Goal: Transaction & Acquisition: Purchase product/service

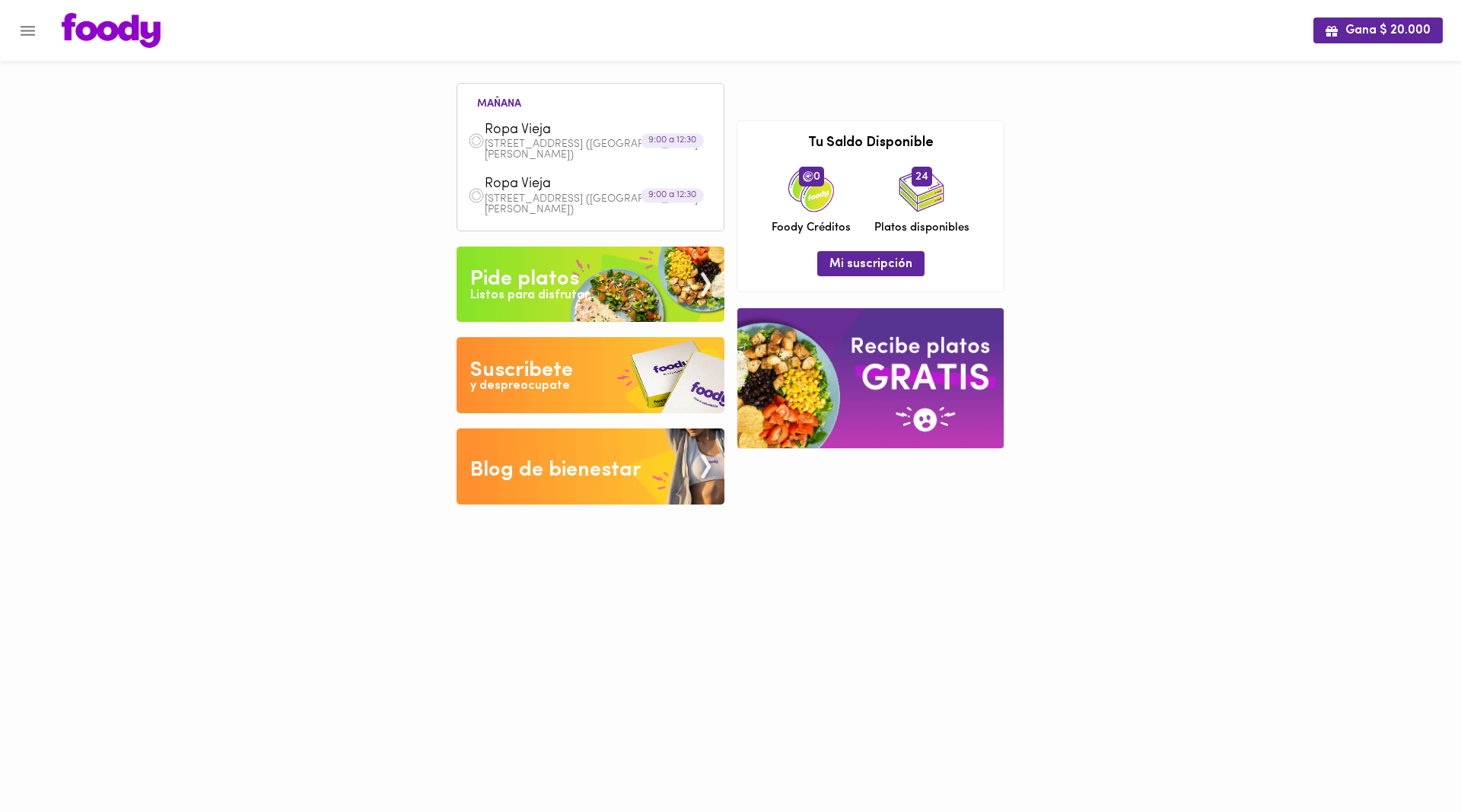
click at [31, 27] on icon "Menu" at bounding box center [28, 30] width 15 height 10
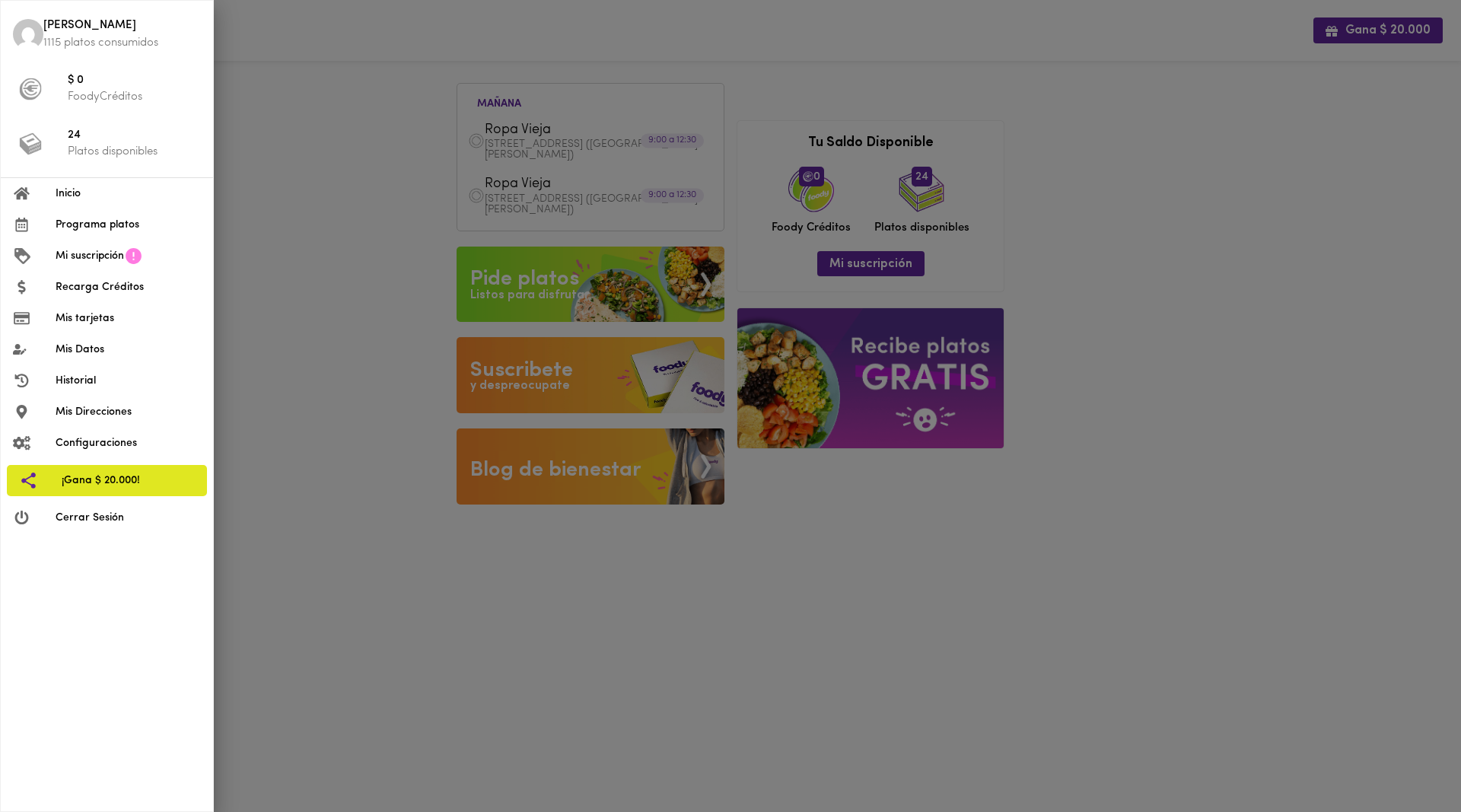
click at [72, 186] on span "Inicio" at bounding box center [127, 193] width 145 height 16
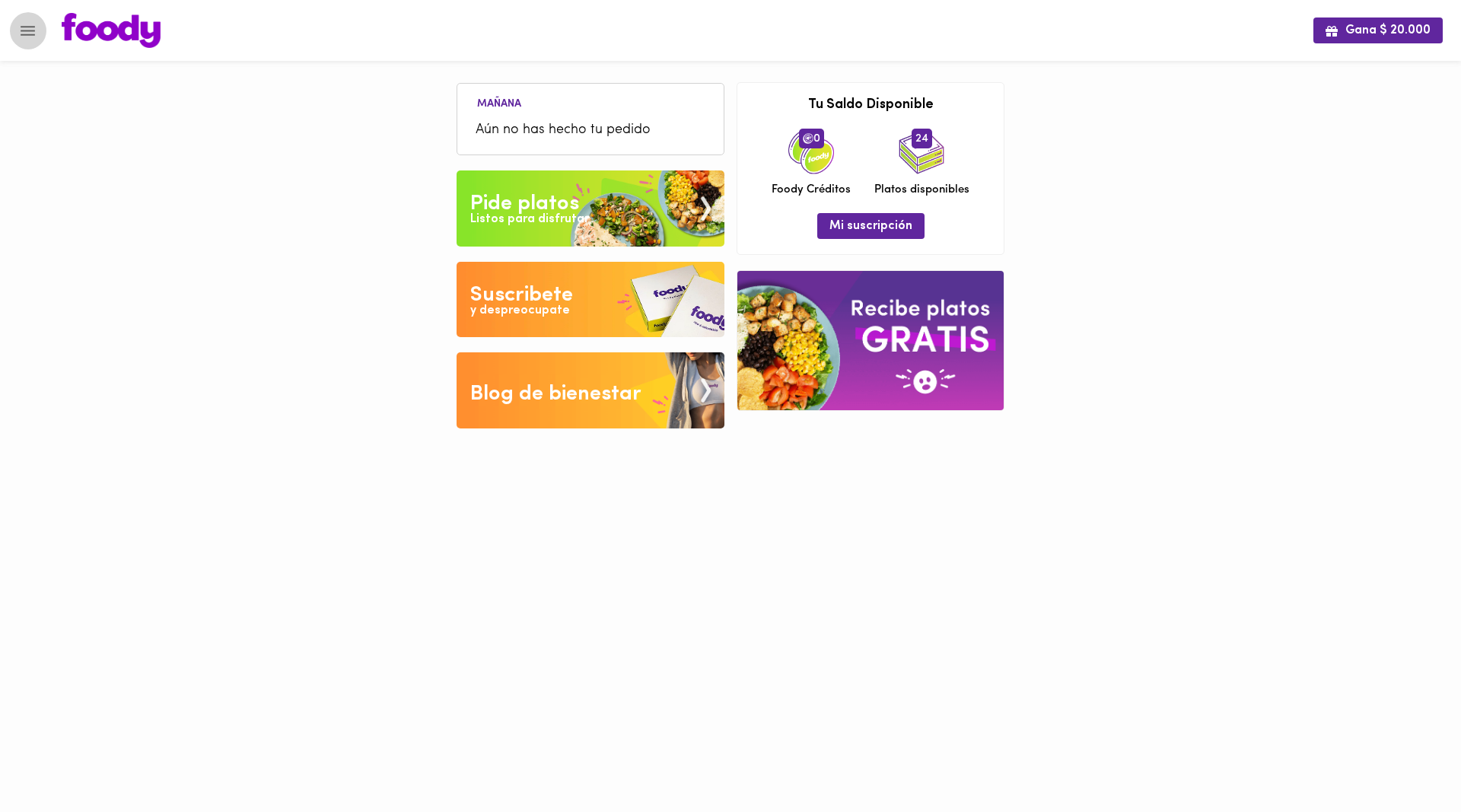
click at [18, 33] on button "Menu" at bounding box center [28, 30] width 37 height 37
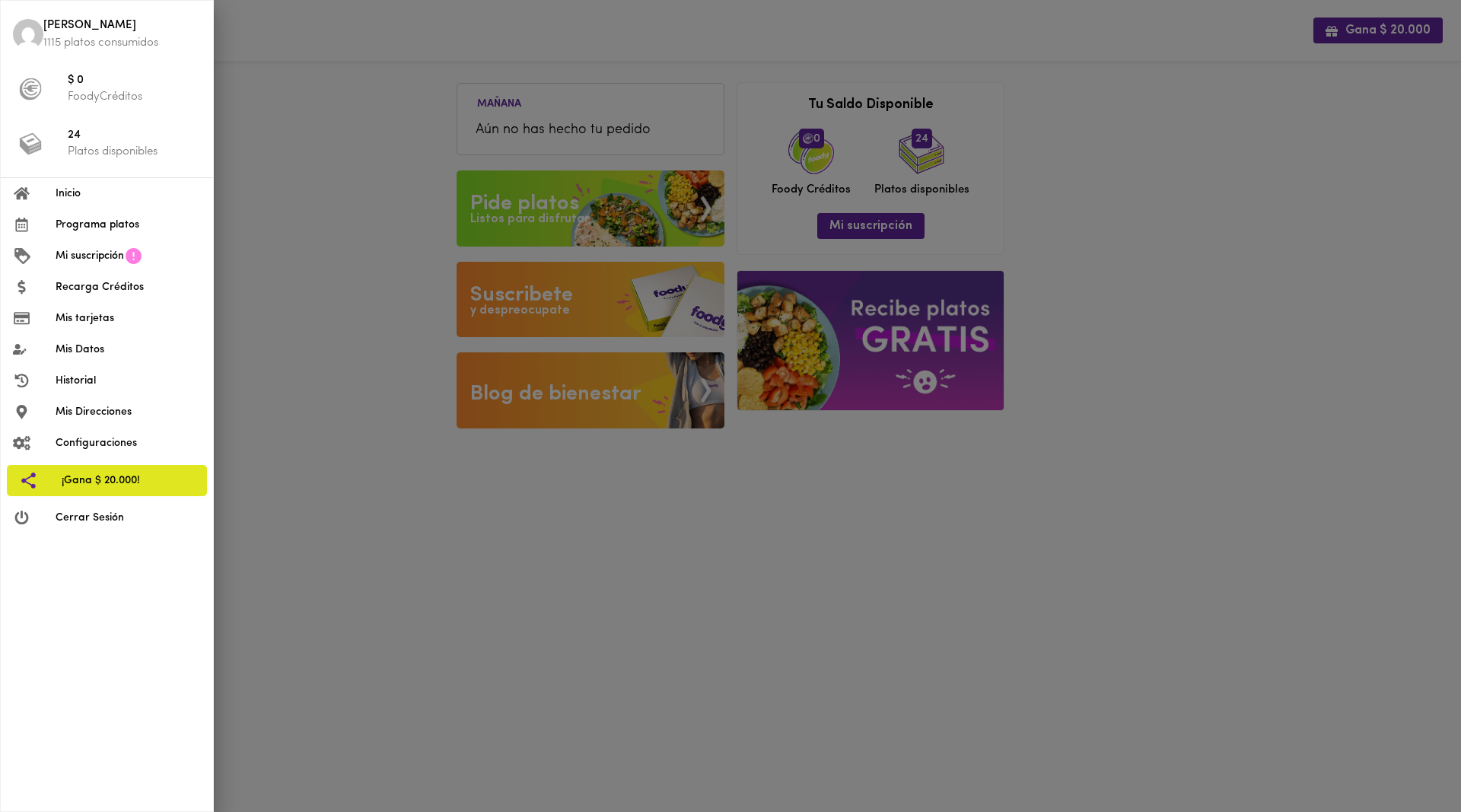
click at [371, 136] on div at bounding box center [730, 406] width 1461 height 812
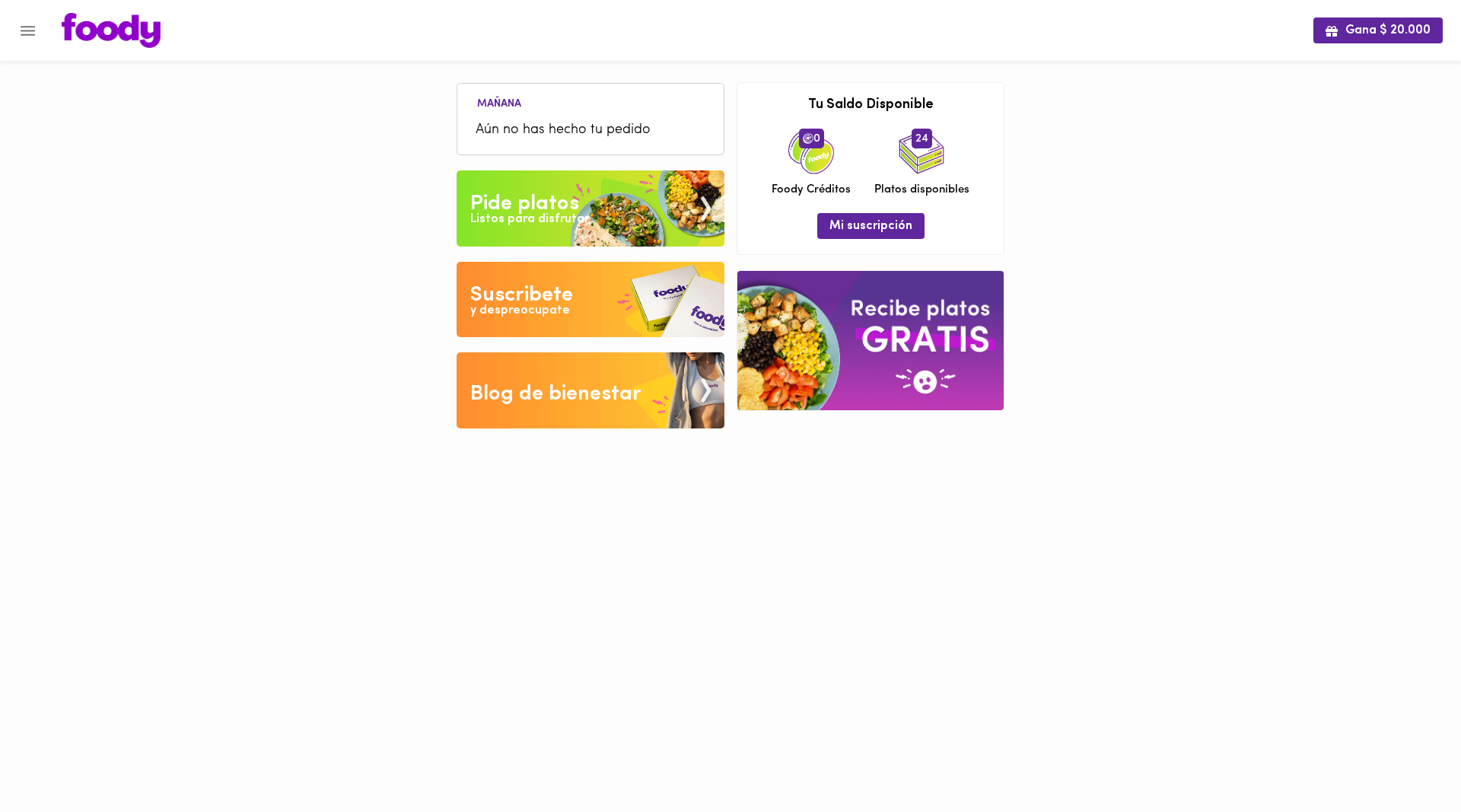
click at [494, 124] on span "Aún no has hecho tu pedido" at bounding box center [590, 130] width 230 height 20
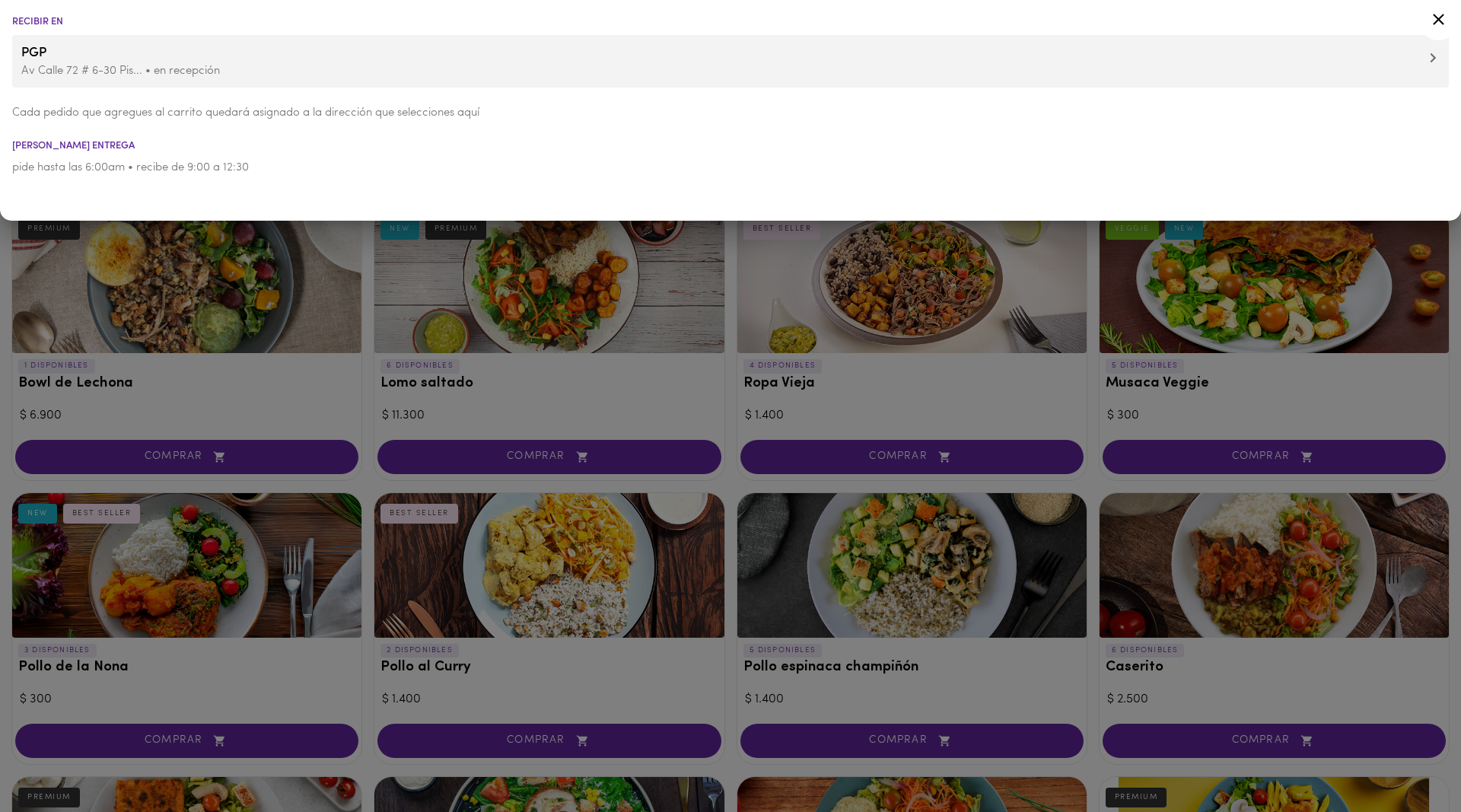
click at [1433, 18] on icon at bounding box center [1438, 19] width 19 height 19
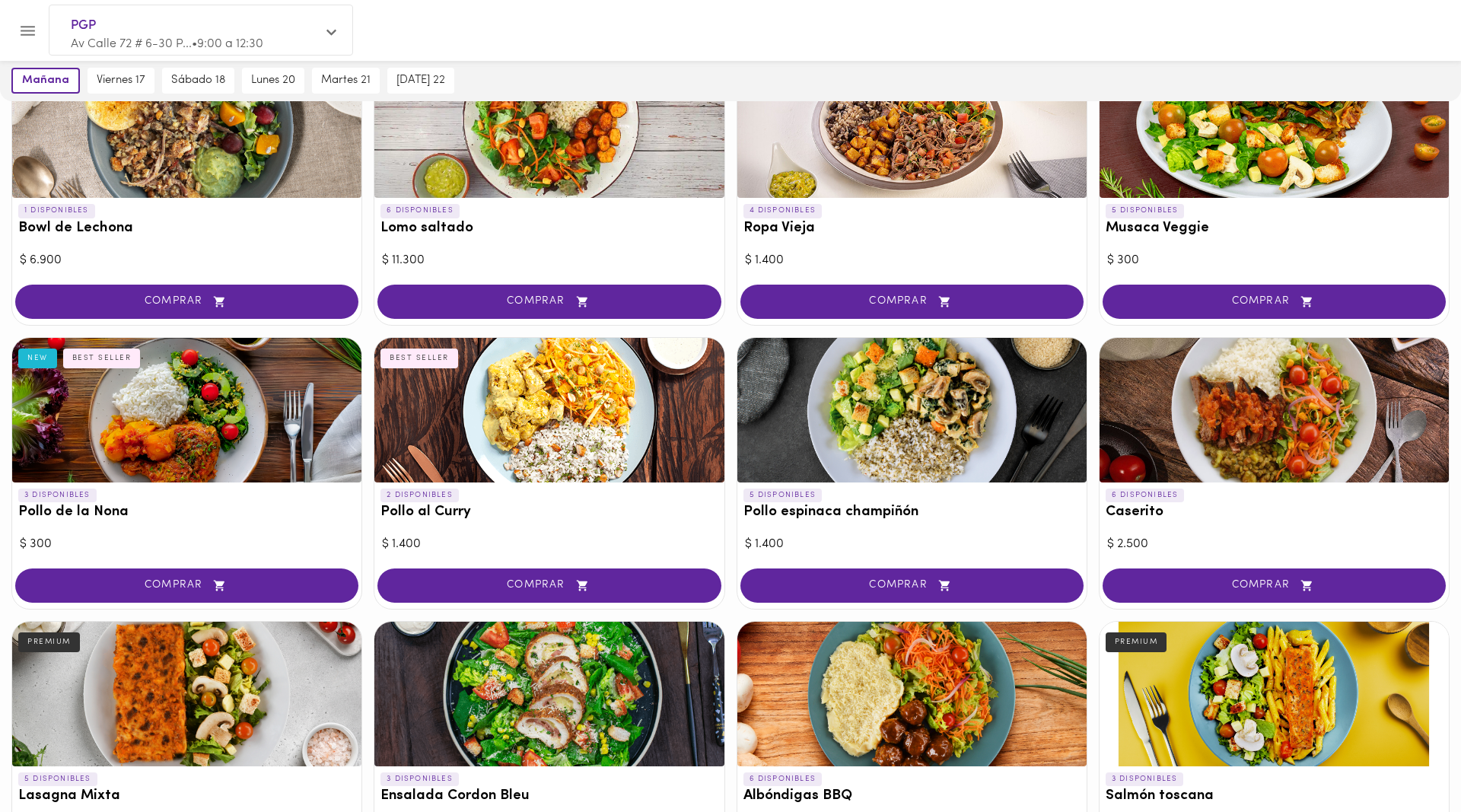
scroll to position [233, 0]
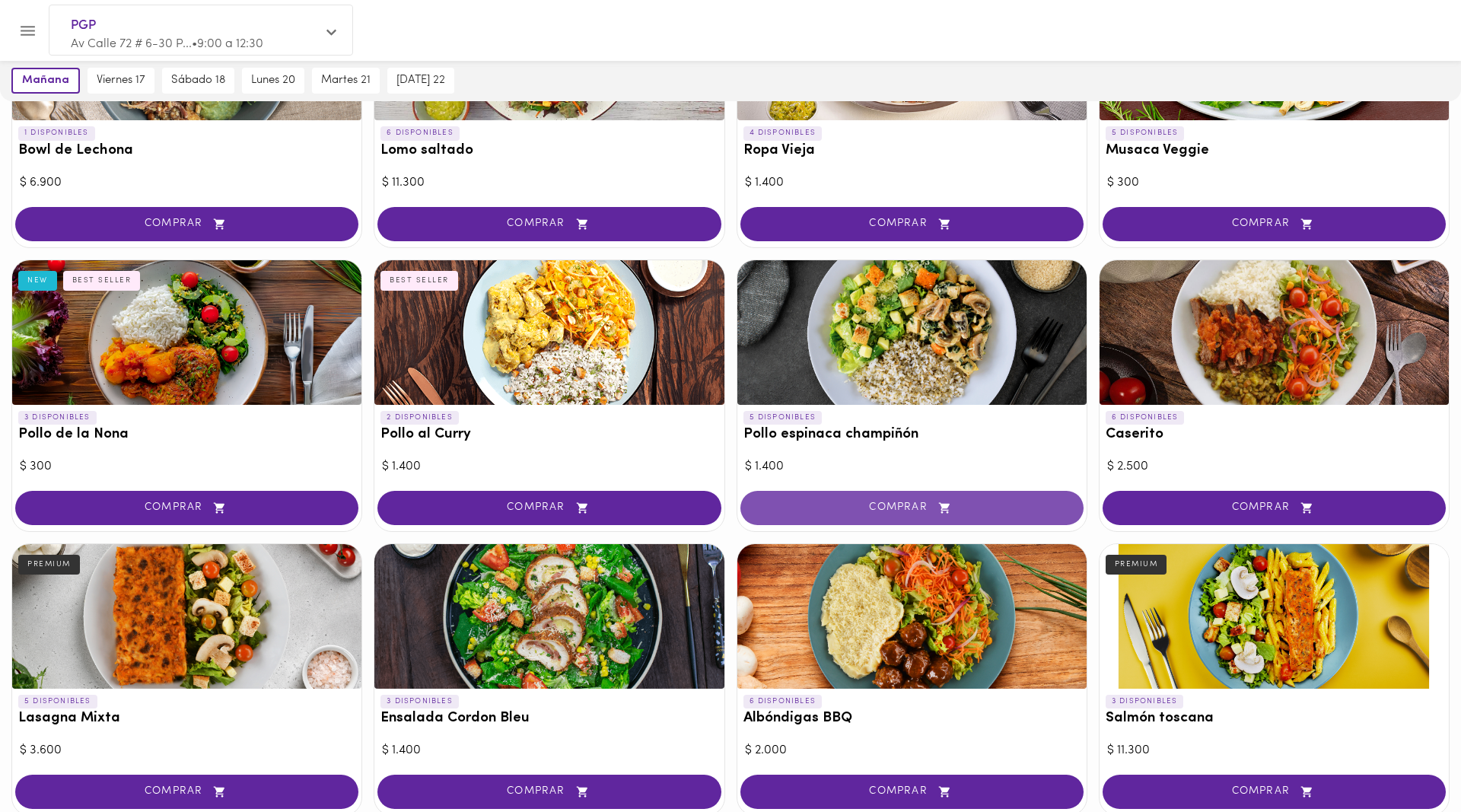
click at [904, 504] on span "COMPRAR" at bounding box center [912, 508] width 305 height 13
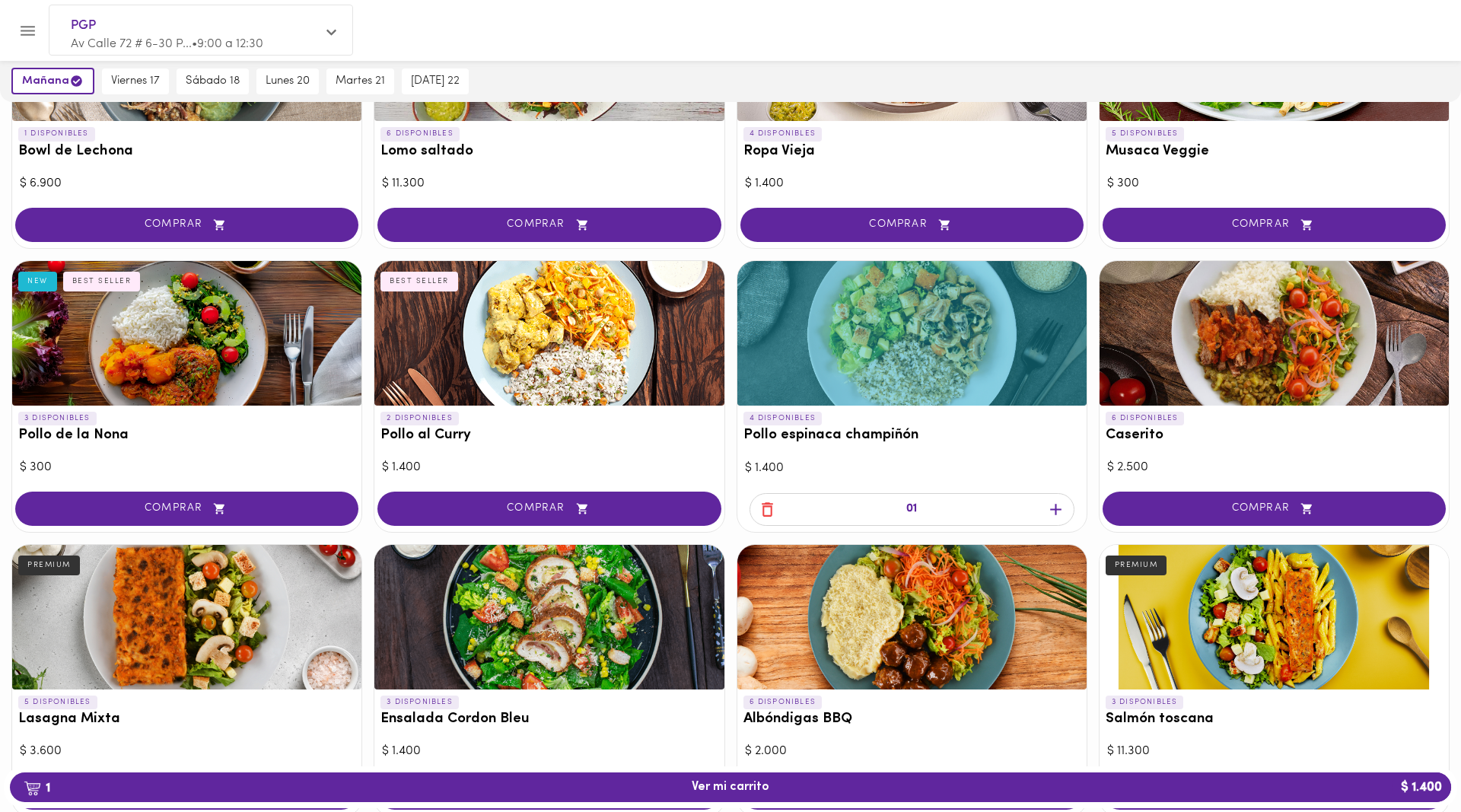
scroll to position [233, 0]
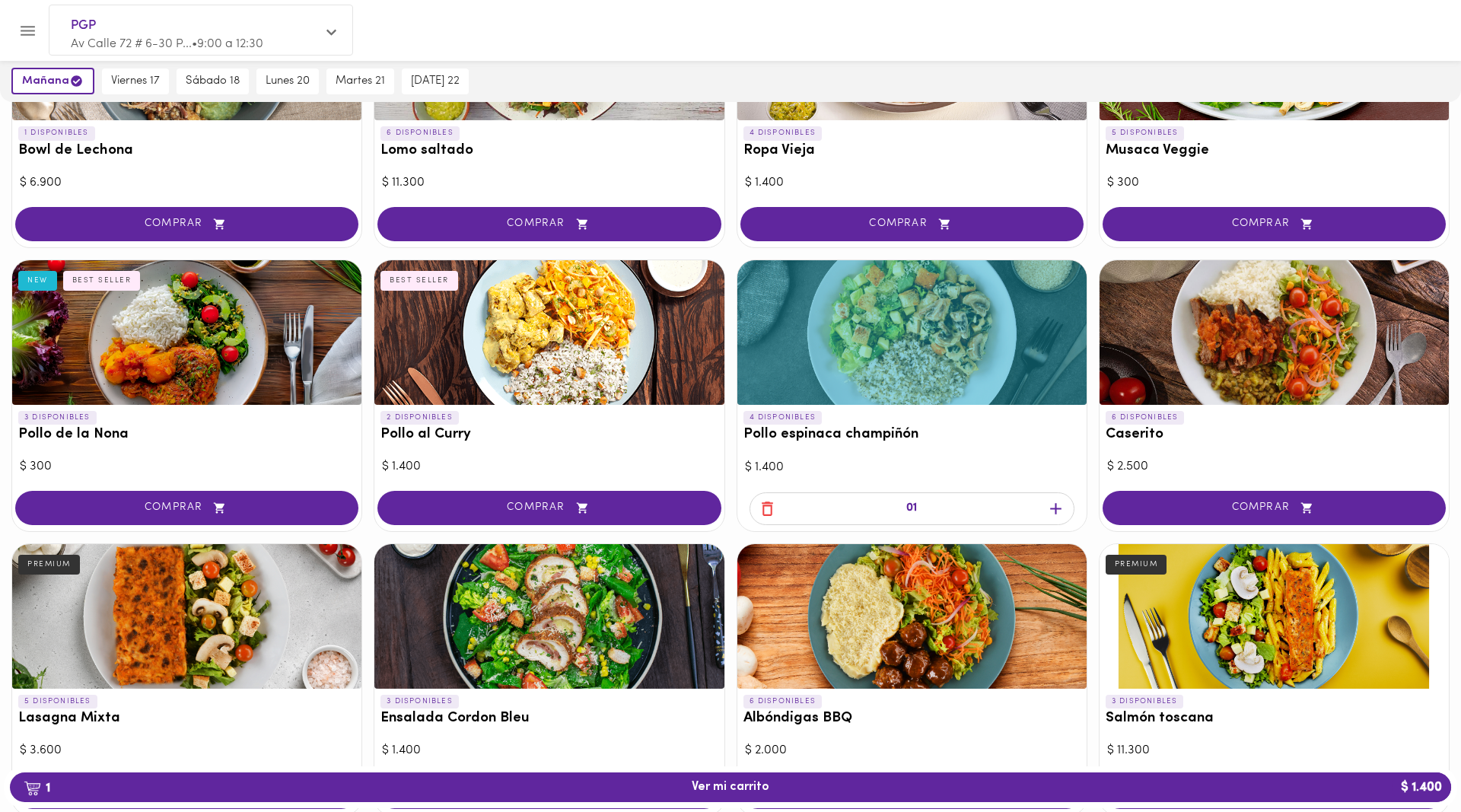
click at [1048, 504] on icon "button" at bounding box center [1056, 508] width 19 height 19
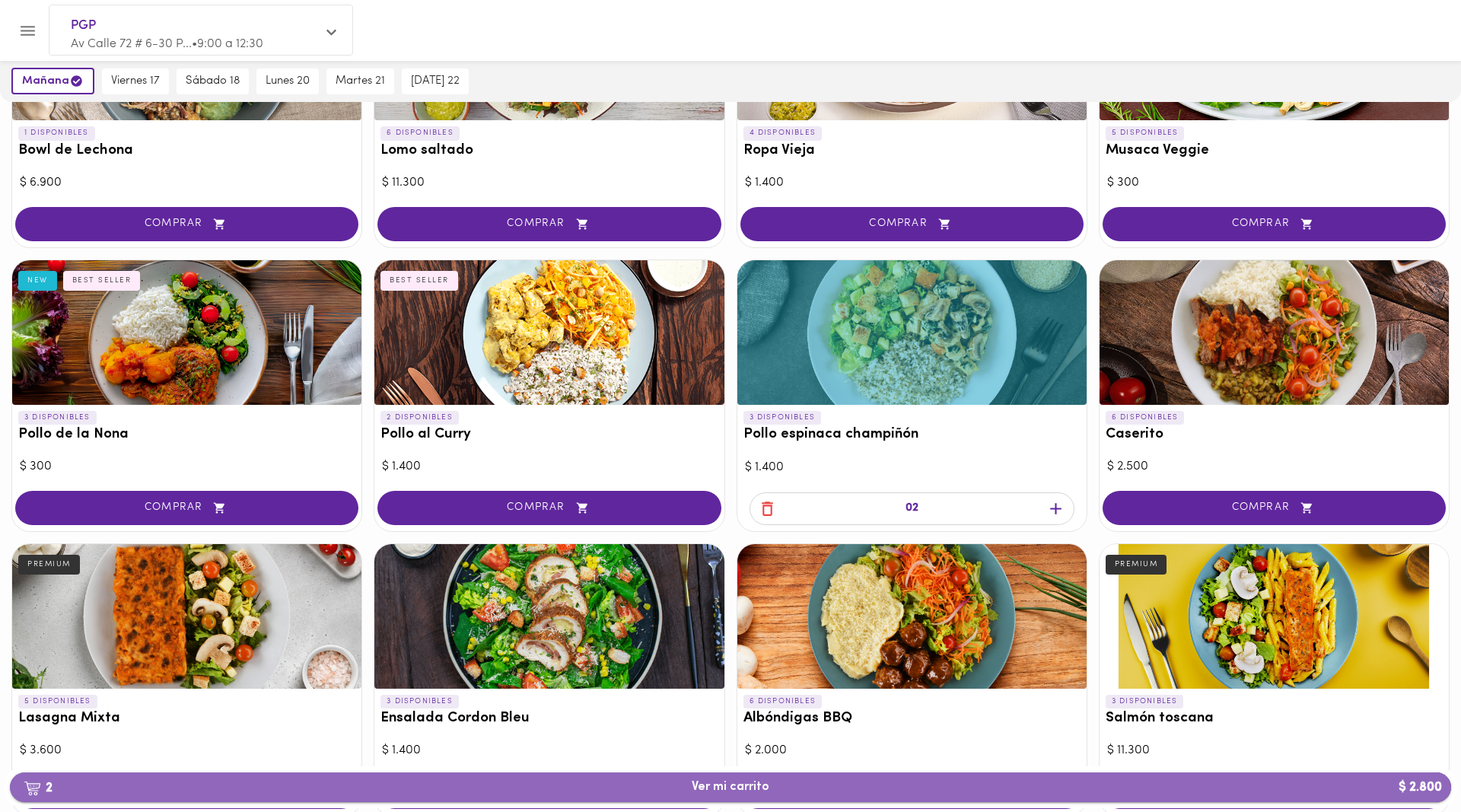
click at [856, 782] on span "2 Ver mi carrito $ 2.800" at bounding box center [730, 787] width 1417 height 15
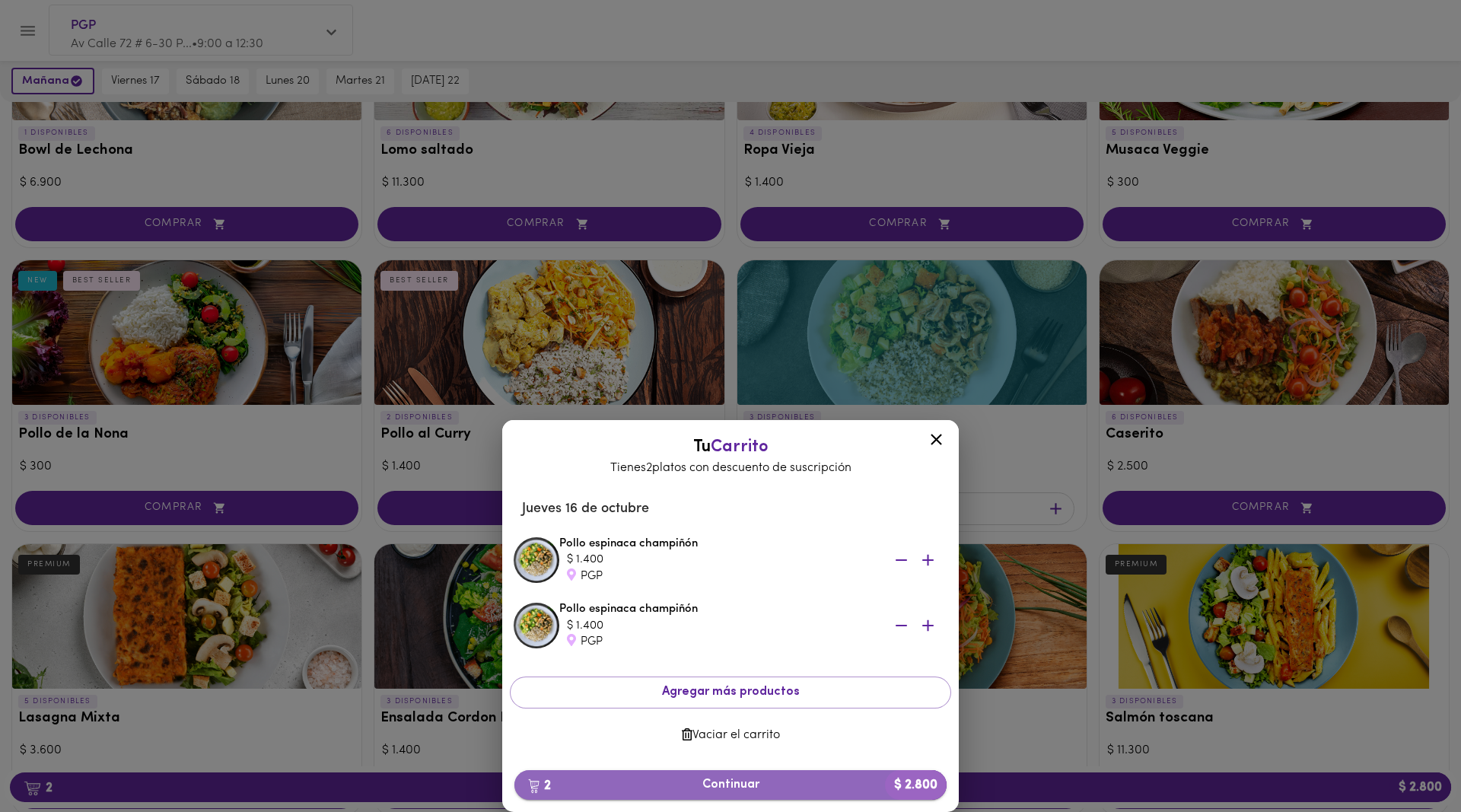
click at [765, 779] on span "2 Continuar $ 2.800" at bounding box center [731, 785] width 408 height 15
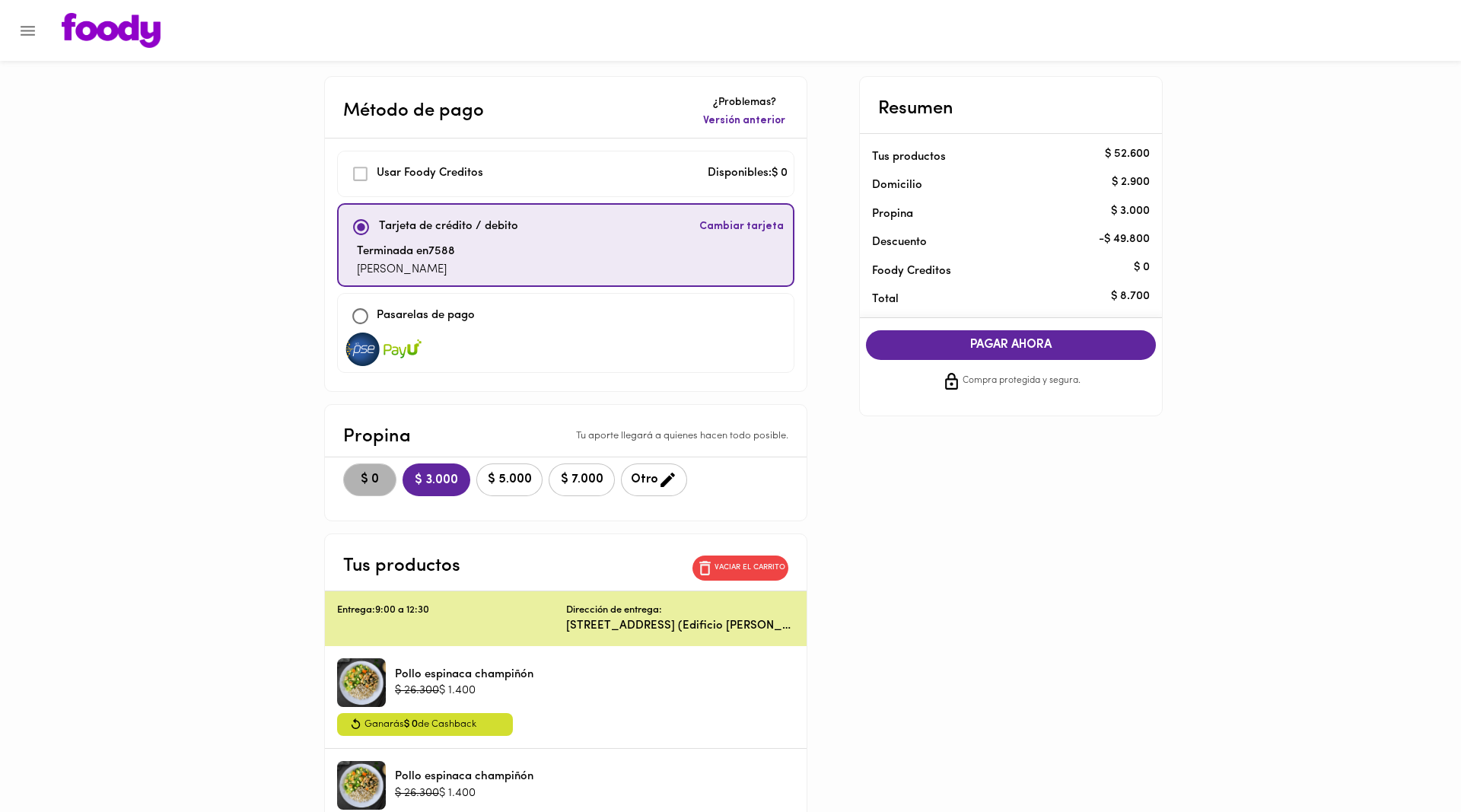
click at [353, 482] on span "$ 0" at bounding box center [370, 480] width 33 height 15
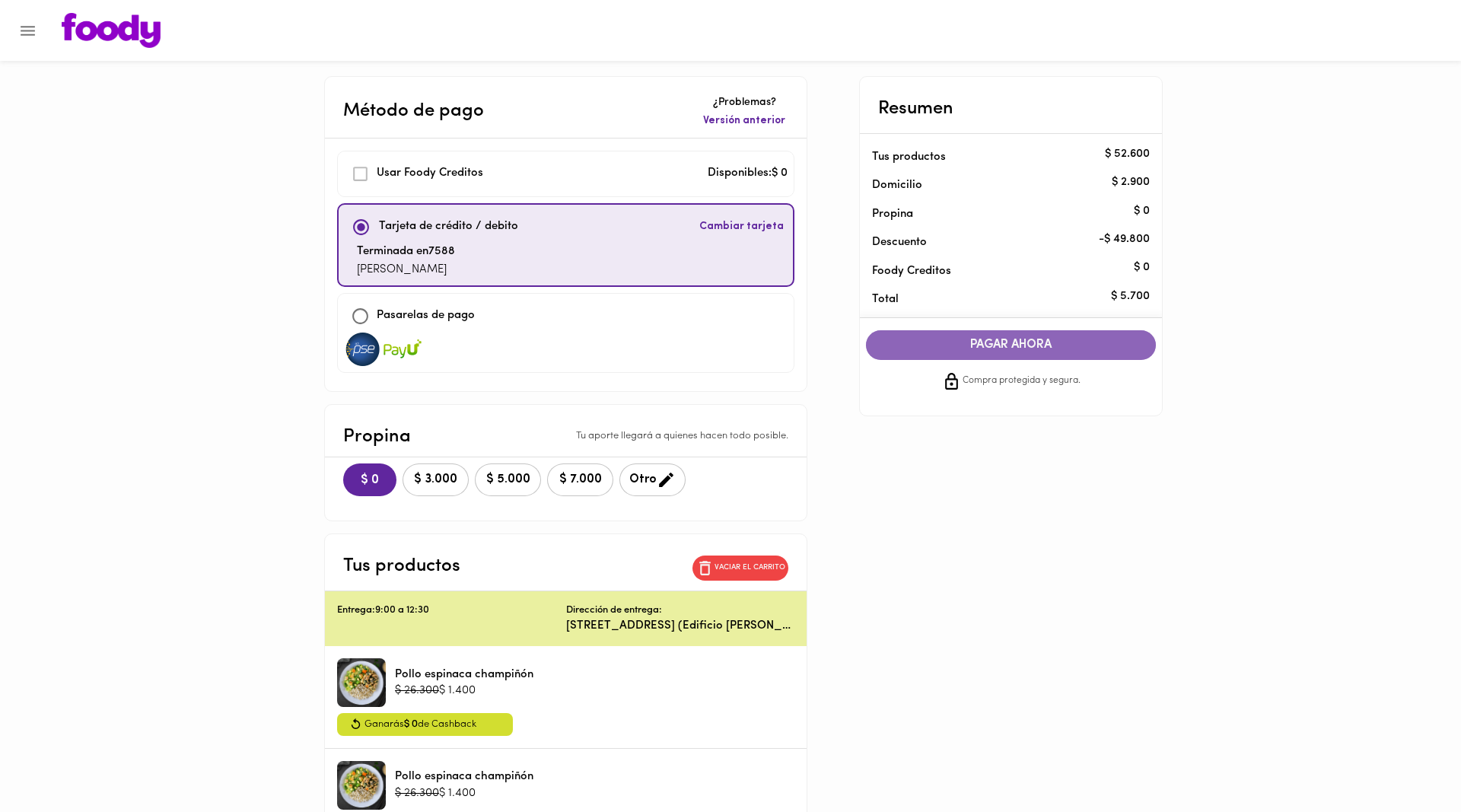
click at [1006, 341] on span "PAGAR AHORA" at bounding box center [1012, 345] width 260 height 15
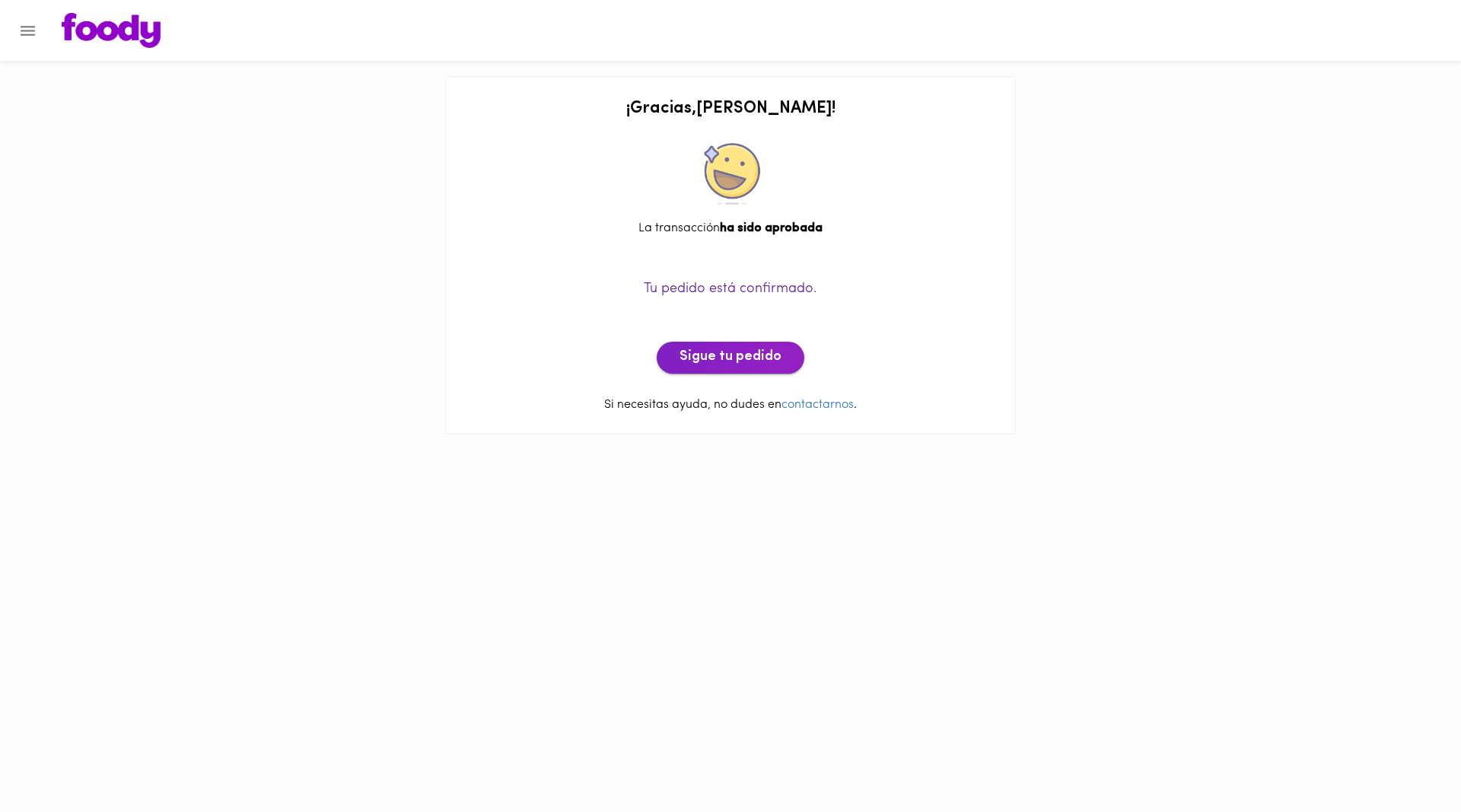
click at [727, 353] on span "Sigue tu pedido" at bounding box center [730, 357] width 102 height 17
